Goal: Transaction & Acquisition: Obtain resource

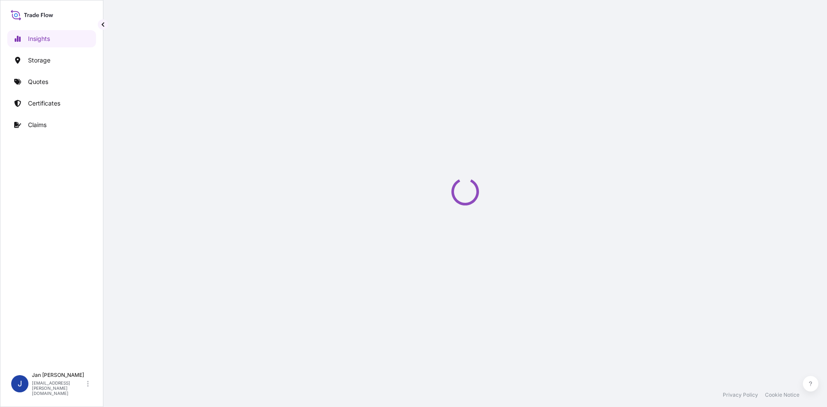
select select "2025"
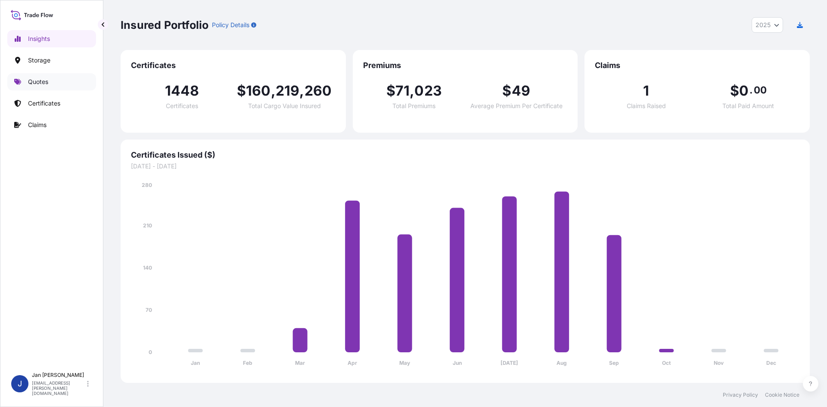
click at [53, 80] on link "Quotes" at bounding box center [51, 81] width 89 height 17
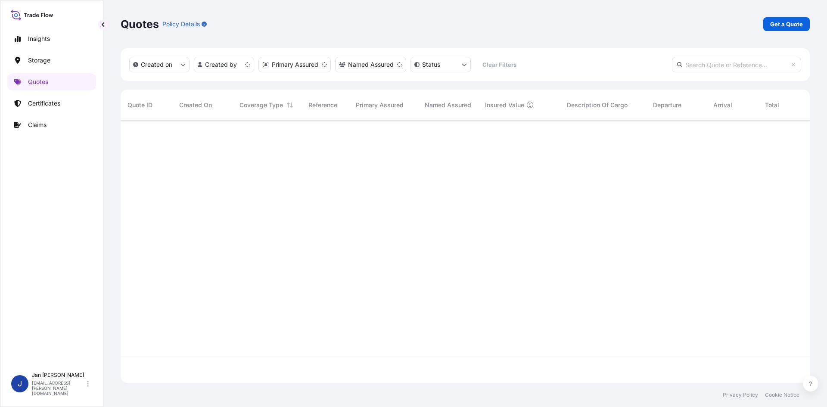
scroll to position [261, 682]
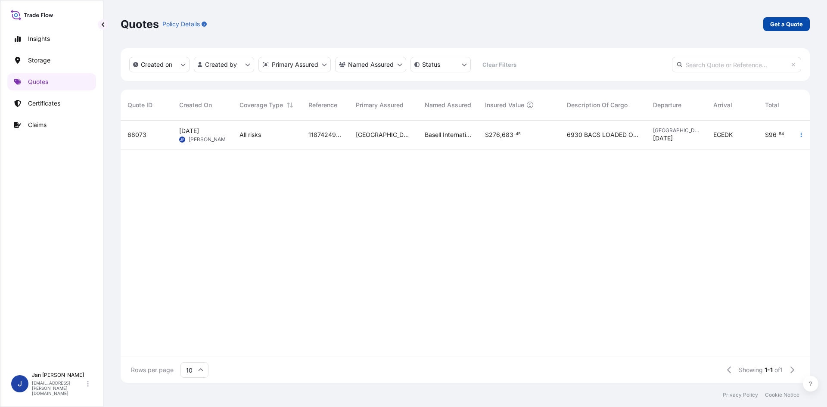
click at [774, 22] on p "Get a Quote" at bounding box center [786, 24] width 33 height 9
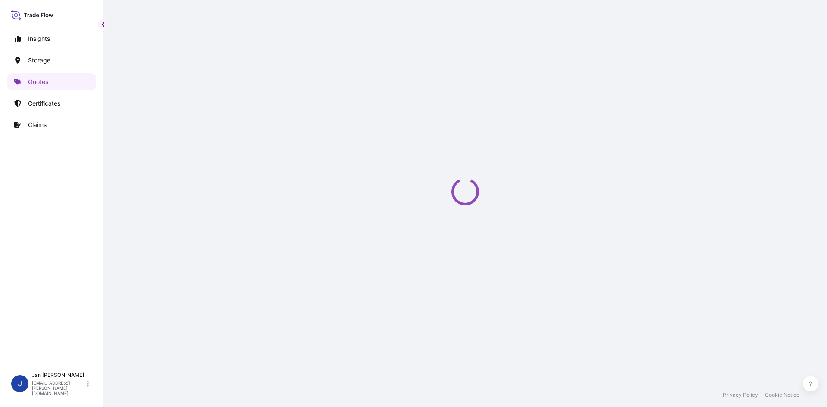
select select "Water"
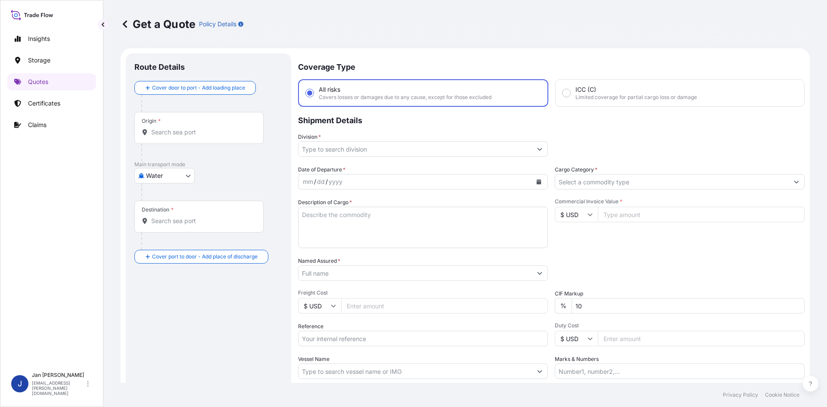
scroll to position [14, 0]
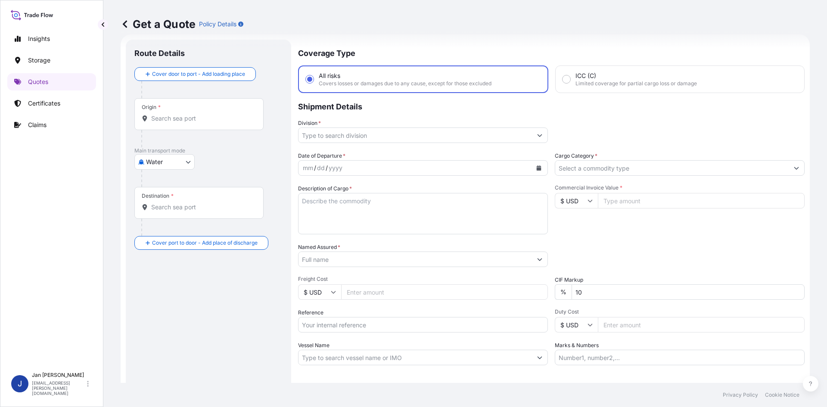
click at [336, 325] on input "Reference" at bounding box center [423, 325] width 250 height 16
paste input "1187447856"
drag, startPoint x: 363, startPoint y: 318, endPoint x: 363, endPoint y: 323, distance: 5.2
click at [363, 318] on input "1187447856" at bounding box center [423, 325] width 250 height 16
paste input "5013266686"
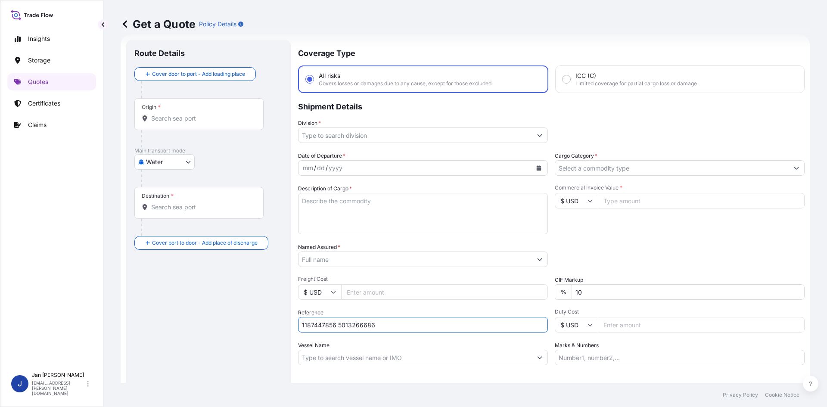
click at [399, 334] on div "Date of Departure * mm / dd / yyyy Cargo Category * Description of Cargo * Comm…" at bounding box center [551, 259] width 506 height 214
click at [400, 330] on input "1187447856 5013266686" at bounding box center [423, 325] width 250 height 16
click at [400, 329] on input "1187447856 5013266686" at bounding box center [423, 325] width 250 height 16
paste input "5013266728"
type input "1187447856 5013266686 5013266728"
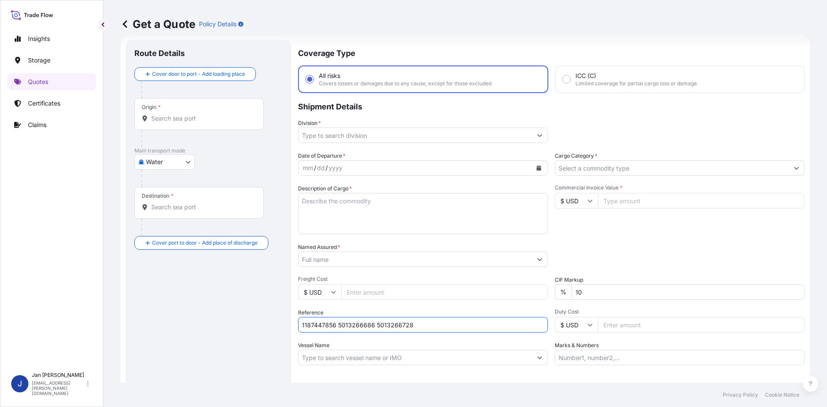
click at [490, 257] on input "Named Assured *" at bounding box center [414, 259] width 233 height 16
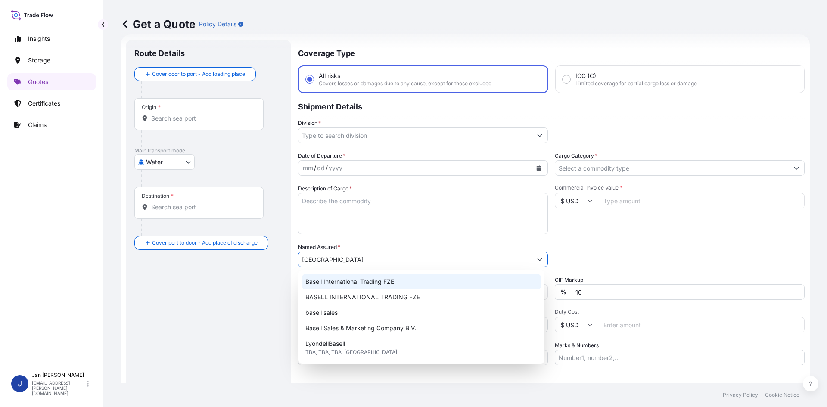
click at [384, 286] on div "Basell International Trading FZE" at bounding box center [421, 282] width 239 height 16
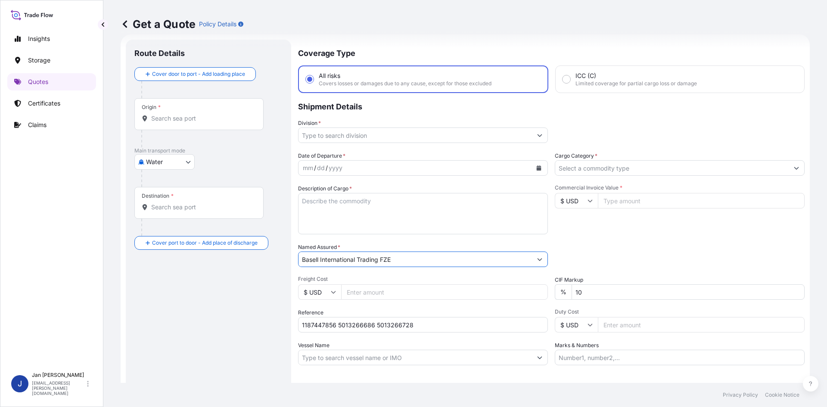
type input "Basell International Trading FZE"
click at [537, 168] on icon "Calendar" at bounding box center [539, 167] width 5 height 5
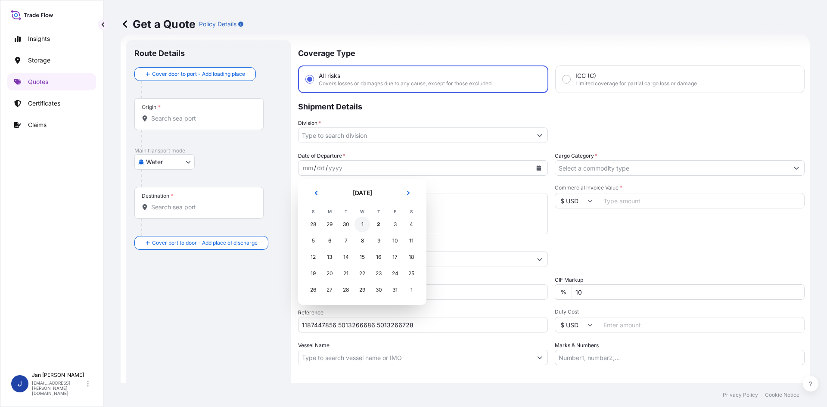
click at [361, 226] on div "1" at bounding box center [362, 225] width 16 height 16
click at [448, 122] on div "Division *" at bounding box center [423, 131] width 250 height 24
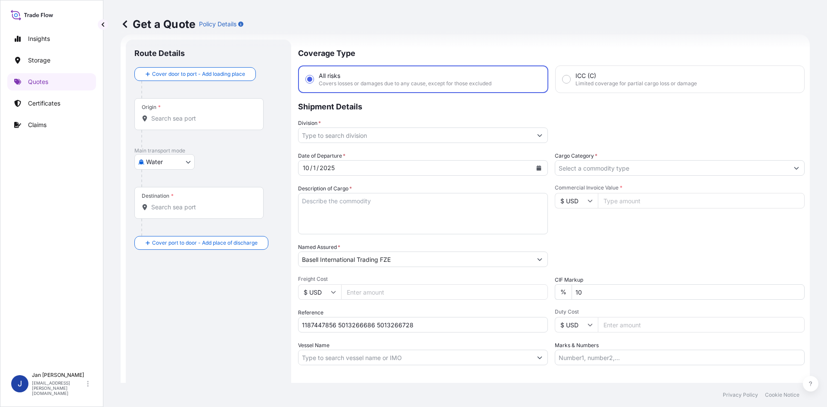
click at [444, 130] on input "Division *" at bounding box center [414, 135] width 233 height 16
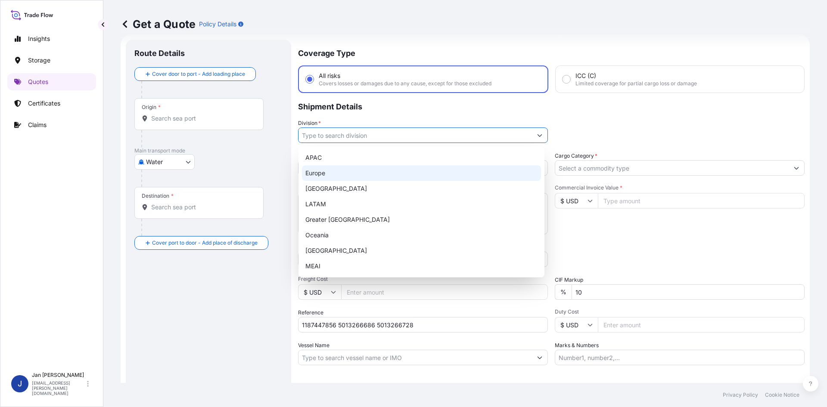
click at [385, 177] on div "Europe" at bounding box center [421, 173] width 239 height 16
type input "Europe"
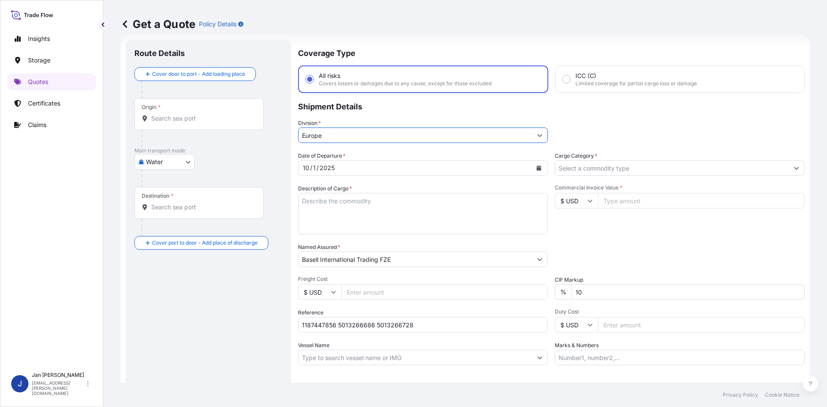
drag, startPoint x: 639, startPoint y: 157, endPoint x: 633, endPoint y: 164, distance: 8.9
click at [638, 158] on div "Cargo Category *" at bounding box center [680, 164] width 250 height 24
click at [630, 167] on input "Cargo Category *" at bounding box center [671, 168] width 233 height 16
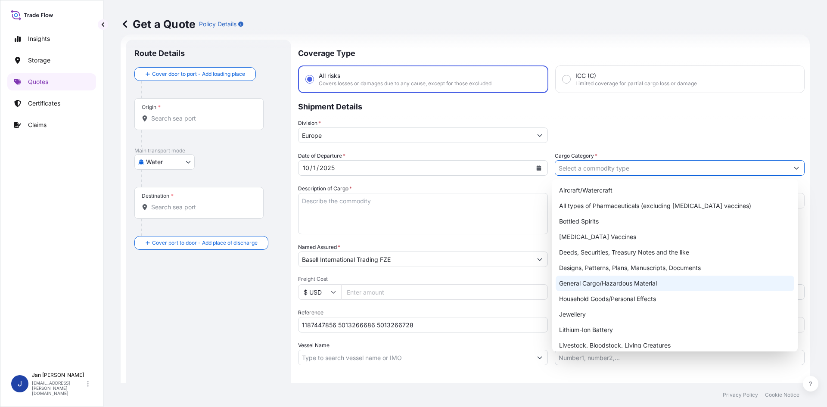
click at [601, 281] on div "General Cargo/Hazardous Material" at bounding box center [674, 284] width 239 height 16
type input "General Cargo/Hazardous Material"
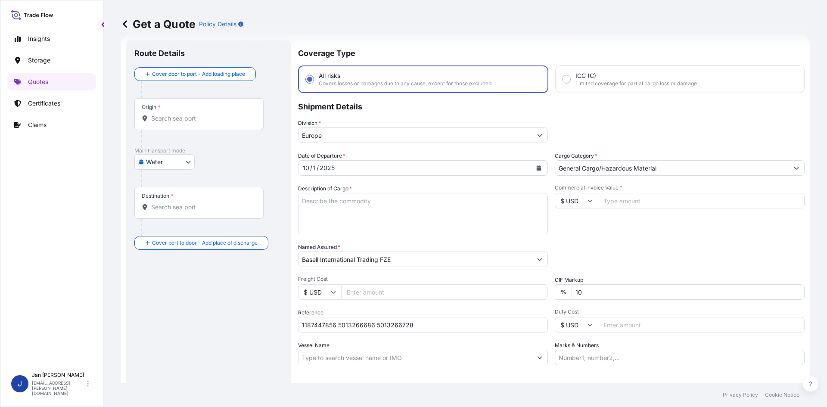
click at [586, 248] on div "Packing Category Type to search a container mode Please select a primary mode o…" at bounding box center [680, 255] width 250 height 24
drag, startPoint x: 328, startPoint y: 223, endPoint x: 298, endPoint y: 212, distance: 31.3
click at [328, 223] on textarea "Description of Cargo *" at bounding box center [423, 213] width 250 height 41
paste textarea "BAGS LOADED ONTO 18 PALLETS LOADED INTO 1 40' HIGH CUBE CONTAINER ADSYL 3 C 30 …"
click at [299, 197] on textarea "BAGS LOADED ONTO 18 PALLETS LOADED INTO 1 40' HIGH CUBE CONTAINER ADSYL 3 C 30 …" at bounding box center [423, 213] width 250 height 41
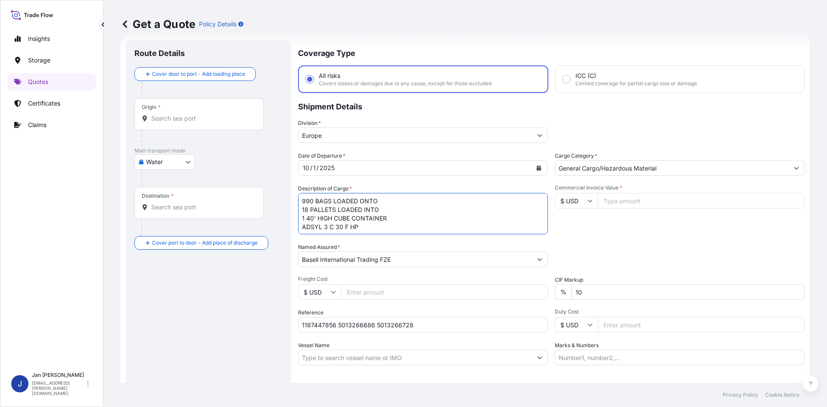
type textarea "990 BAGS LOADED ONTO 18 PALLETS LOADED INTO 1 40' HIGH CUBE CONTAINER ADSYL 3 C…"
click at [589, 361] on input "Marks & Numbers" at bounding box center [680, 358] width 250 height 16
paste input "ACID: 3156660642025090187 EGYPTIAN IMPORTER TAX ID: 315666064 FOREIGN EXPORTER …"
type input "ACID: 3156660642025090187 EGYPTIAN IMPORTER TAX ID: 315666064 FOREIGN EXPORTER …"
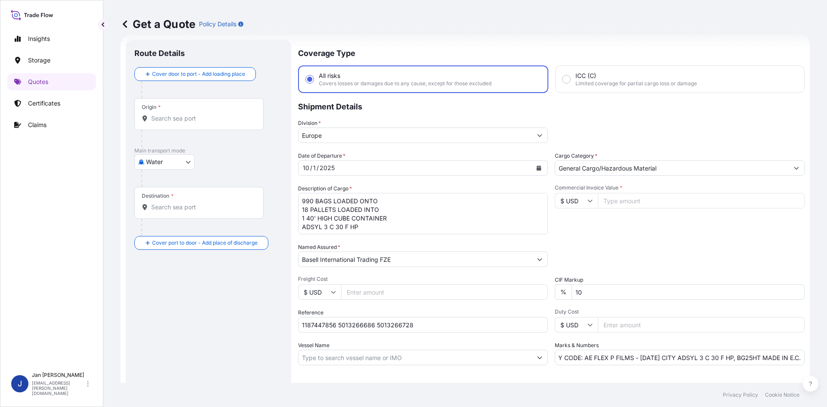
scroll to position [0, 0]
click at [229, 112] on div "Origin *" at bounding box center [198, 114] width 129 height 32
click at [229, 114] on input "Origin *" at bounding box center [202, 118] width 102 height 9
paste input "[GEOGRAPHIC_DATA]"
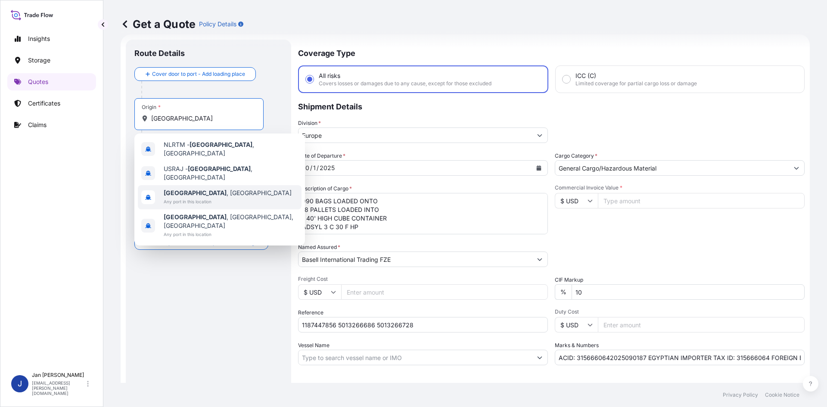
click at [218, 185] on div "[GEOGRAPHIC_DATA] , [GEOGRAPHIC_DATA] Any port in this location" at bounding box center [220, 197] width 164 height 24
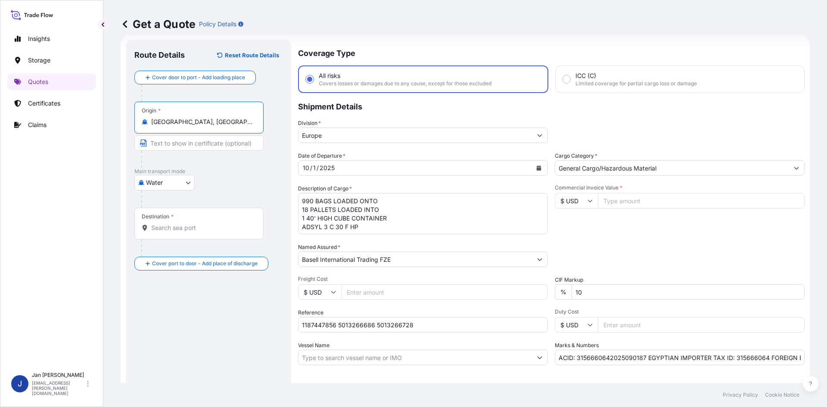
type input "[GEOGRAPHIC_DATA], [GEOGRAPHIC_DATA]"
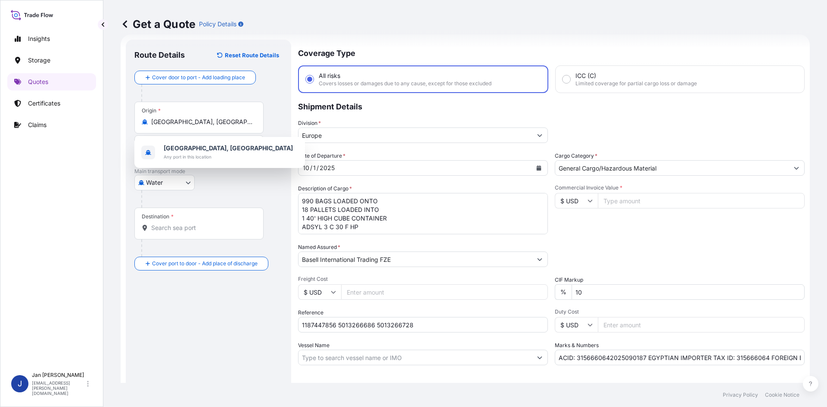
drag, startPoint x: 166, startPoint y: 246, endPoint x: 174, endPoint y: 233, distance: 15.2
click at [167, 243] on div at bounding box center [202, 247] width 122 height 17
click at [174, 233] on div "Destination *" at bounding box center [198, 224] width 129 height 32
click at [174, 232] on input "Destination *" at bounding box center [202, 227] width 102 height 9
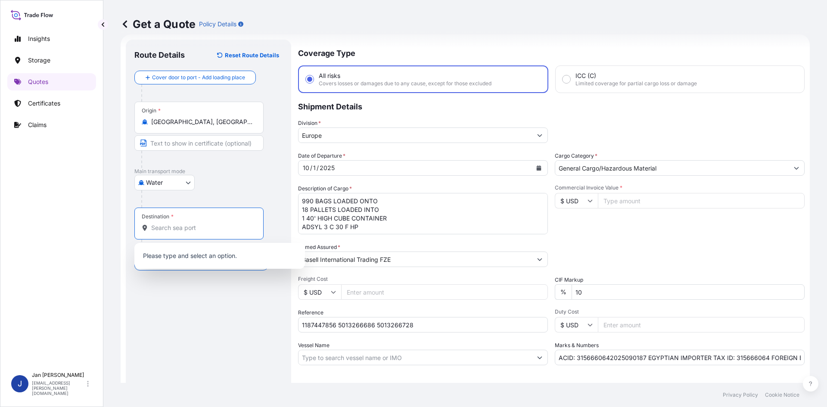
paste input "[GEOGRAPHIC_DATA]"
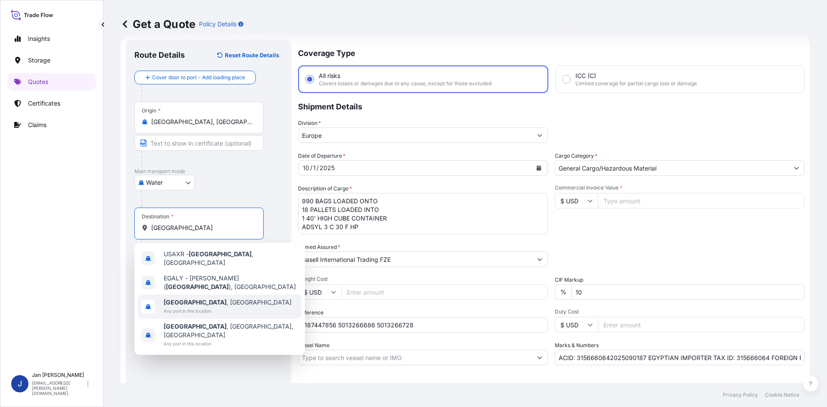
click at [194, 298] on b "[GEOGRAPHIC_DATA]" at bounding box center [195, 301] width 63 height 7
type input "[GEOGRAPHIC_DATA], [GEOGRAPHIC_DATA]"
click at [243, 333] on div "Route Details Reset Route Details Cover door to port - Add loading place Place …" at bounding box center [208, 234] width 148 height 372
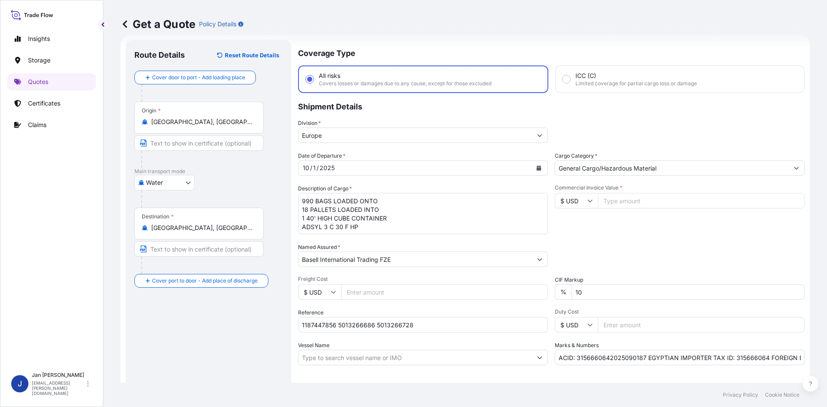
click at [586, 195] on input "$ USD" at bounding box center [576, 201] width 43 height 16
click at [574, 220] on div "€ EUR" at bounding box center [573, 224] width 36 height 16
type input "€ EUR"
click at [619, 202] on input "Commercial Invoice Value *" at bounding box center [701, 201] width 207 height 16
type input "39694.75"
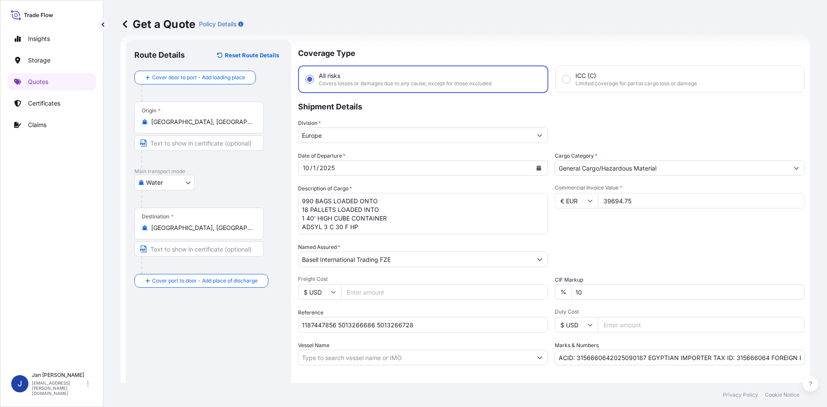
click at [623, 225] on div "Commercial Invoice Value * € EUR 39694.75" at bounding box center [680, 209] width 250 height 50
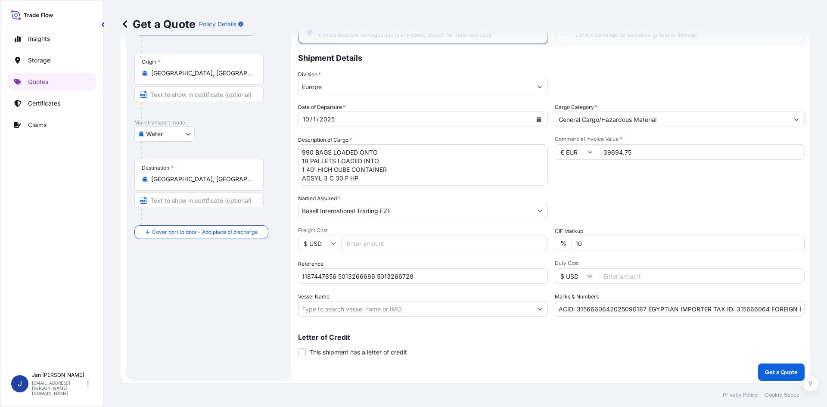
scroll to position [65, 0]
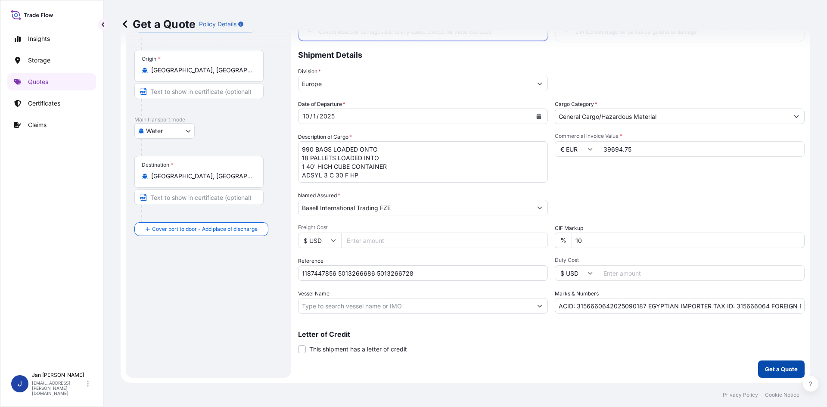
click at [770, 363] on button "Get a Quote" at bounding box center [781, 368] width 47 height 17
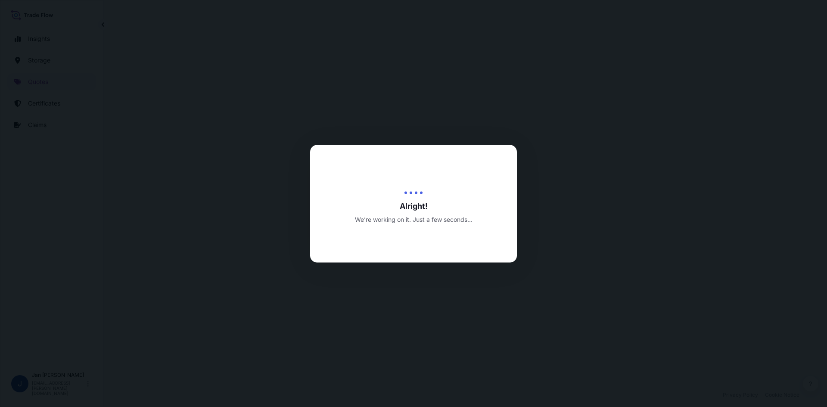
select select "Water"
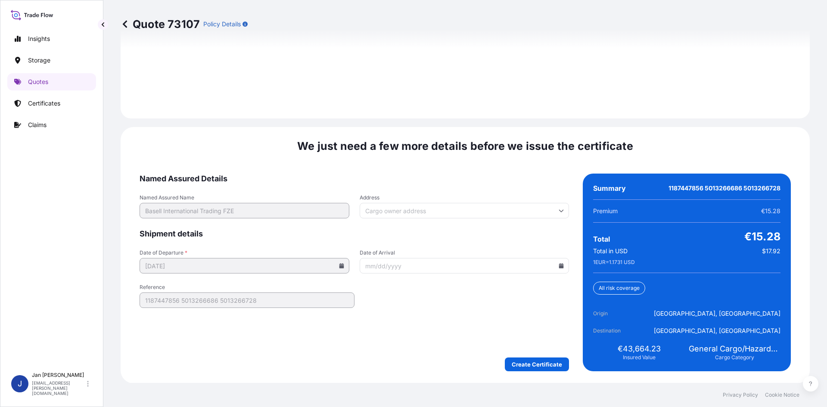
scroll to position [1235, 0]
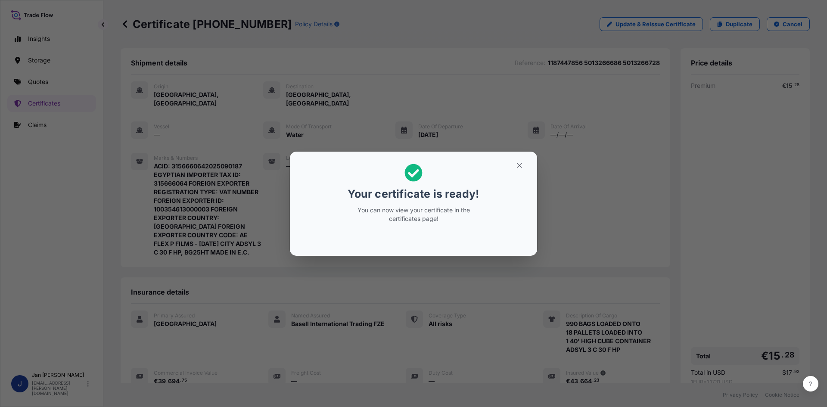
click at [671, 85] on div "Your certificate is ready! You can now view your certificate in the certificate…" at bounding box center [413, 203] width 827 height 407
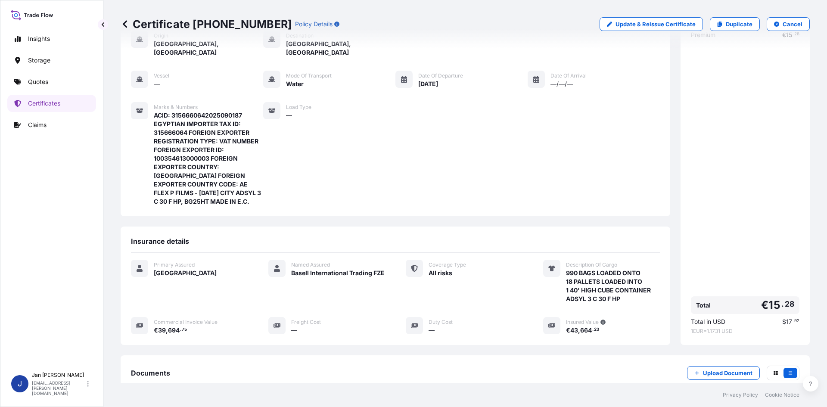
scroll to position [158, 0]
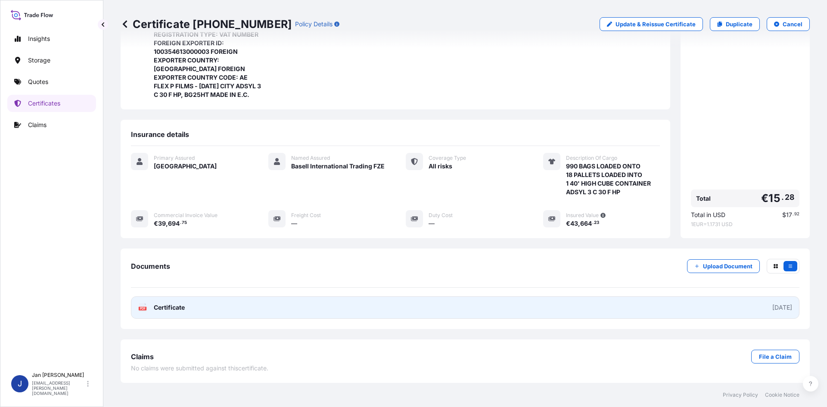
click at [361, 313] on link "PDF Certificate [DATE]" at bounding box center [465, 307] width 668 height 22
